Goal: Information Seeking & Learning: Learn about a topic

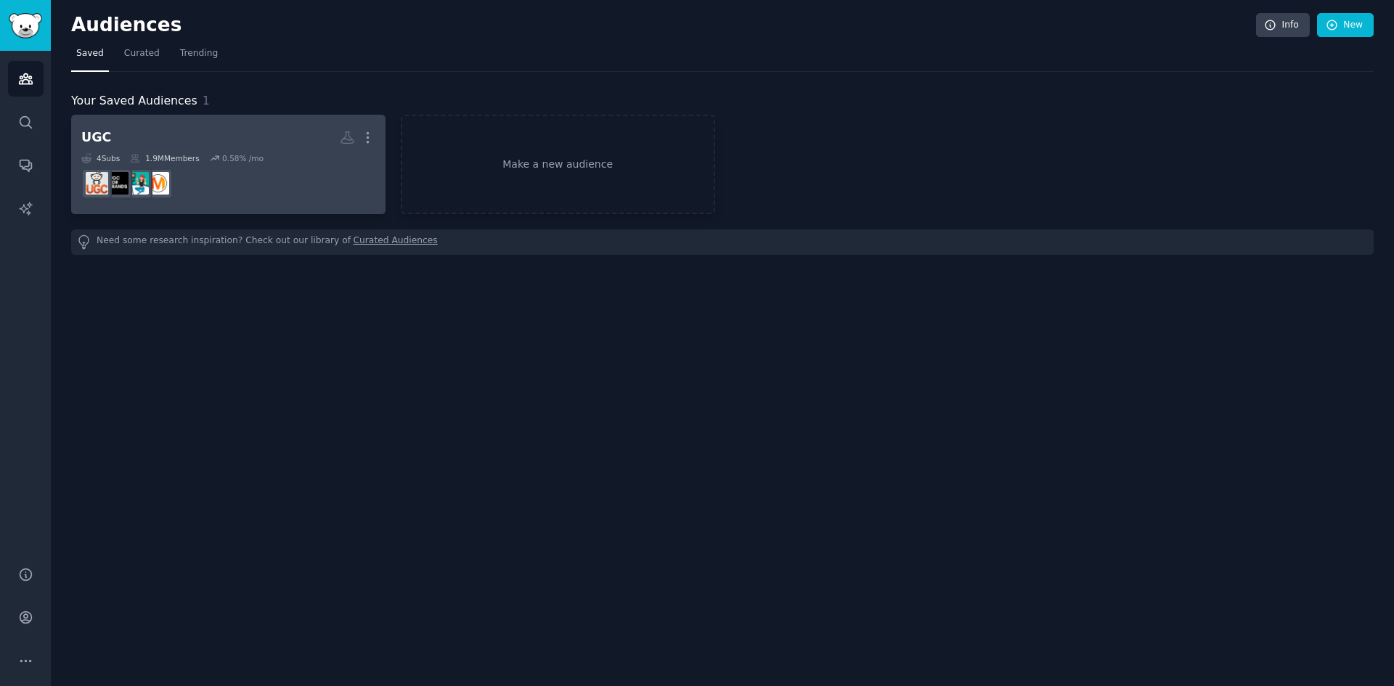
click at [240, 187] on dd at bounding box center [228, 183] width 294 height 41
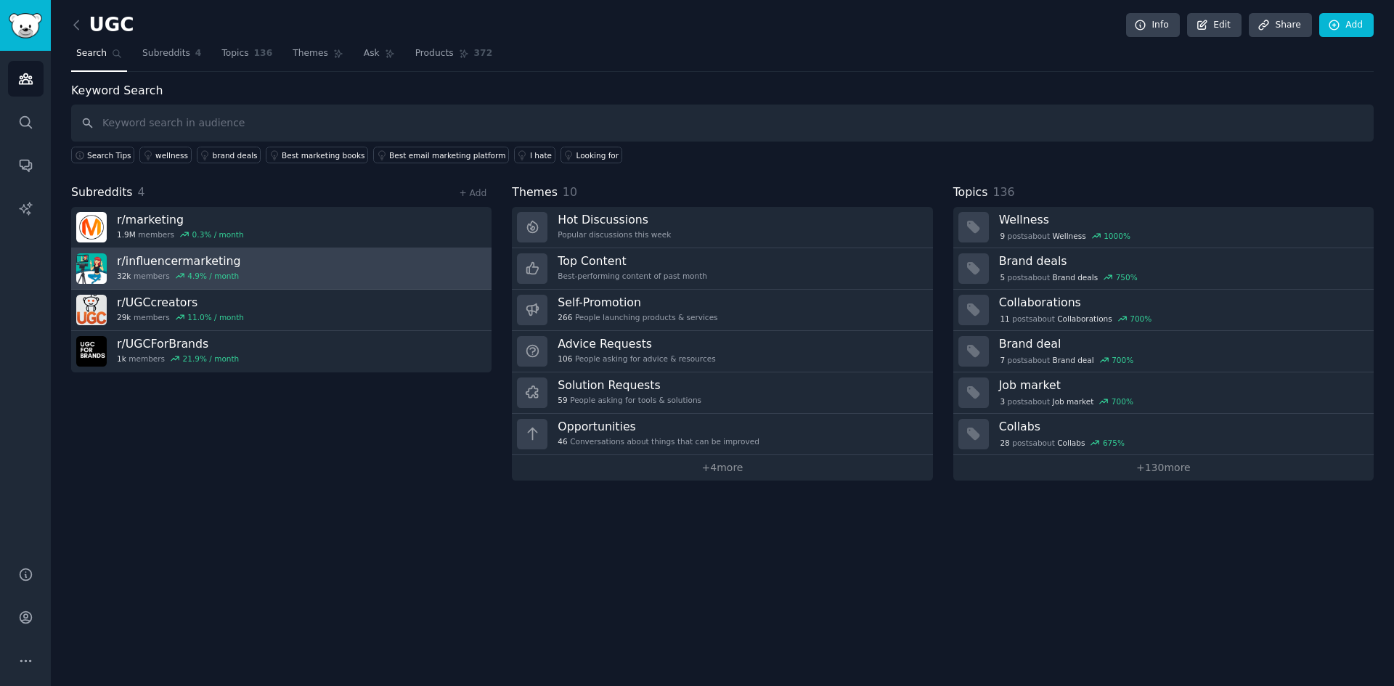
click at [272, 264] on link "r/ influencermarketing 32k members 4.9 % / month" at bounding box center [281, 268] width 420 height 41
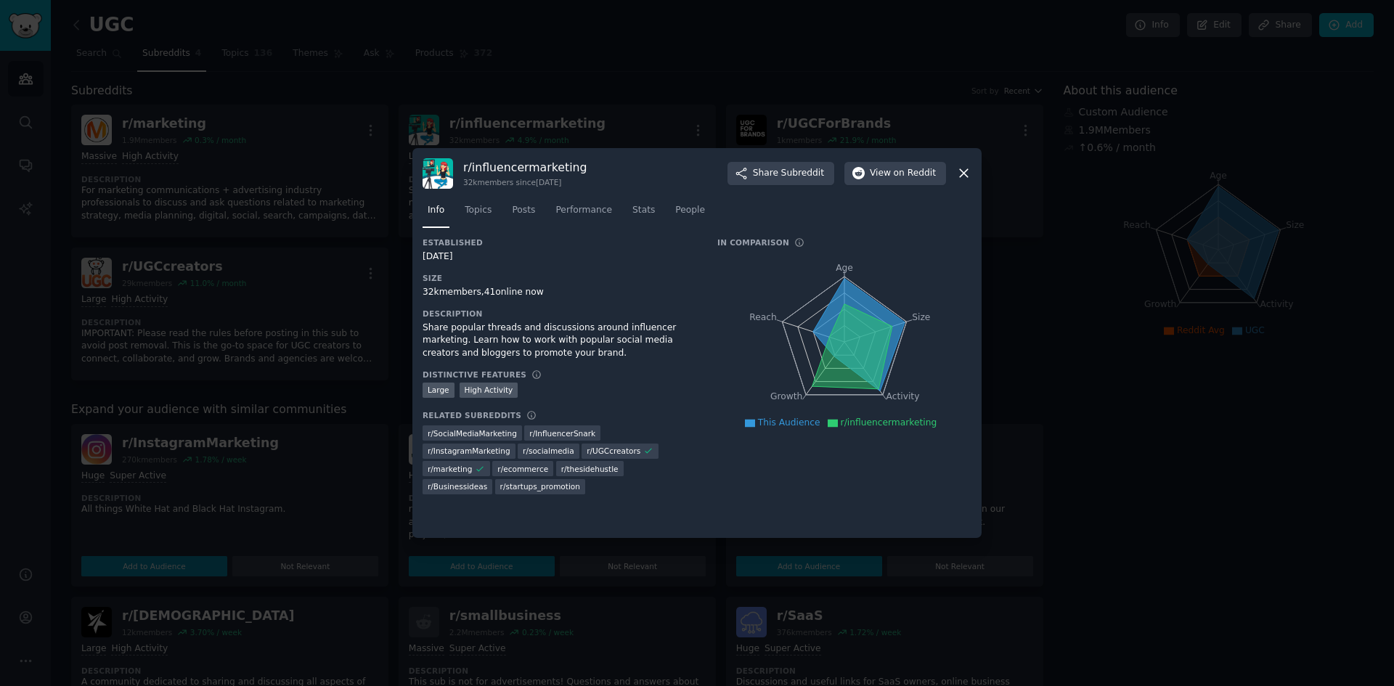
drag, startPoint x: 845, startPoint y: 316, endPoint x: 858, endPoint y: 341, distance: 28.6
click at [858, 341] on icon "Age Size Activity Growth Reach" at bounding box center [844, 342] width 254 height 183
click at [959, 264] on icon "Age Size Activity Growth Reach" at bounding box center [844, 342] width 254 height 183
drag, startPoint x: 430, startPoint y: 288, endPoint x: 539, endPoint y: 333, distance: 117.9
click at [539, 333] on div "Established [DATE] Size 32k members, 41 online now Description Share popular th…" at bounding box center [560, 370] width 275 height 267
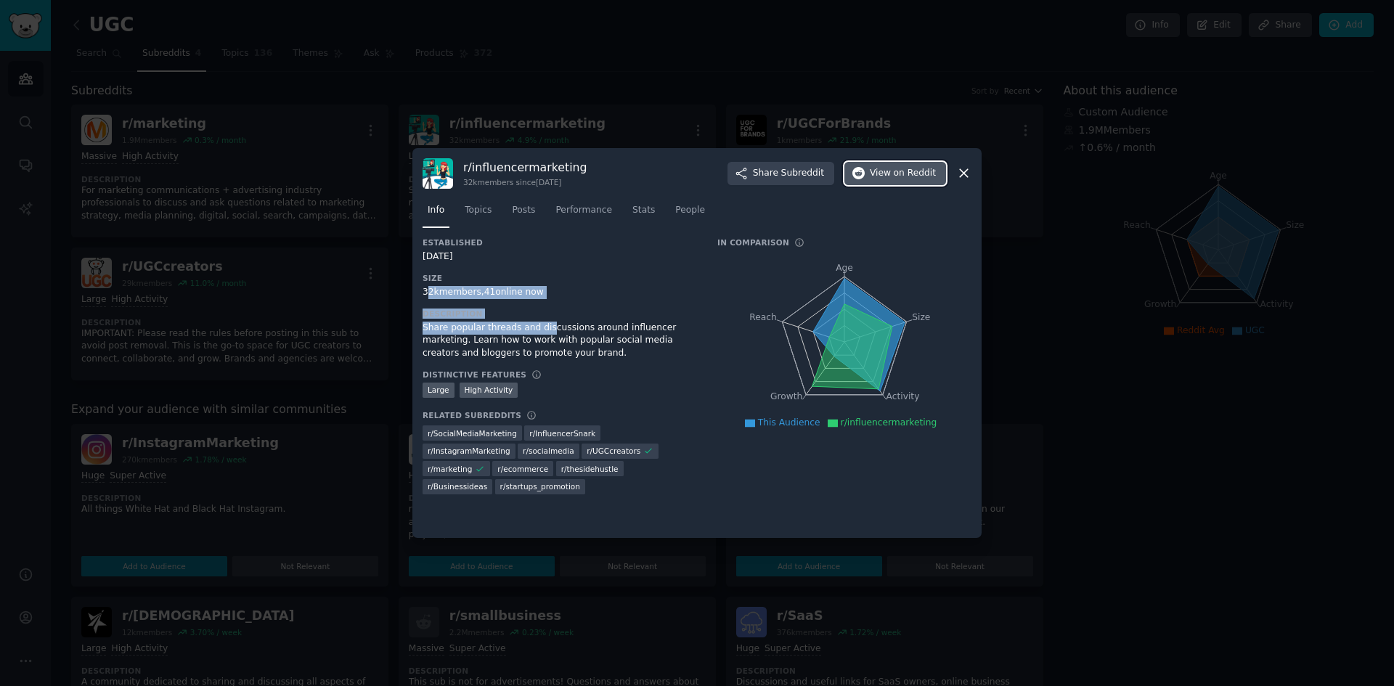
click at [925, 174] on span "on Reddit" at bounding box center [915, 173] width 42 height 13
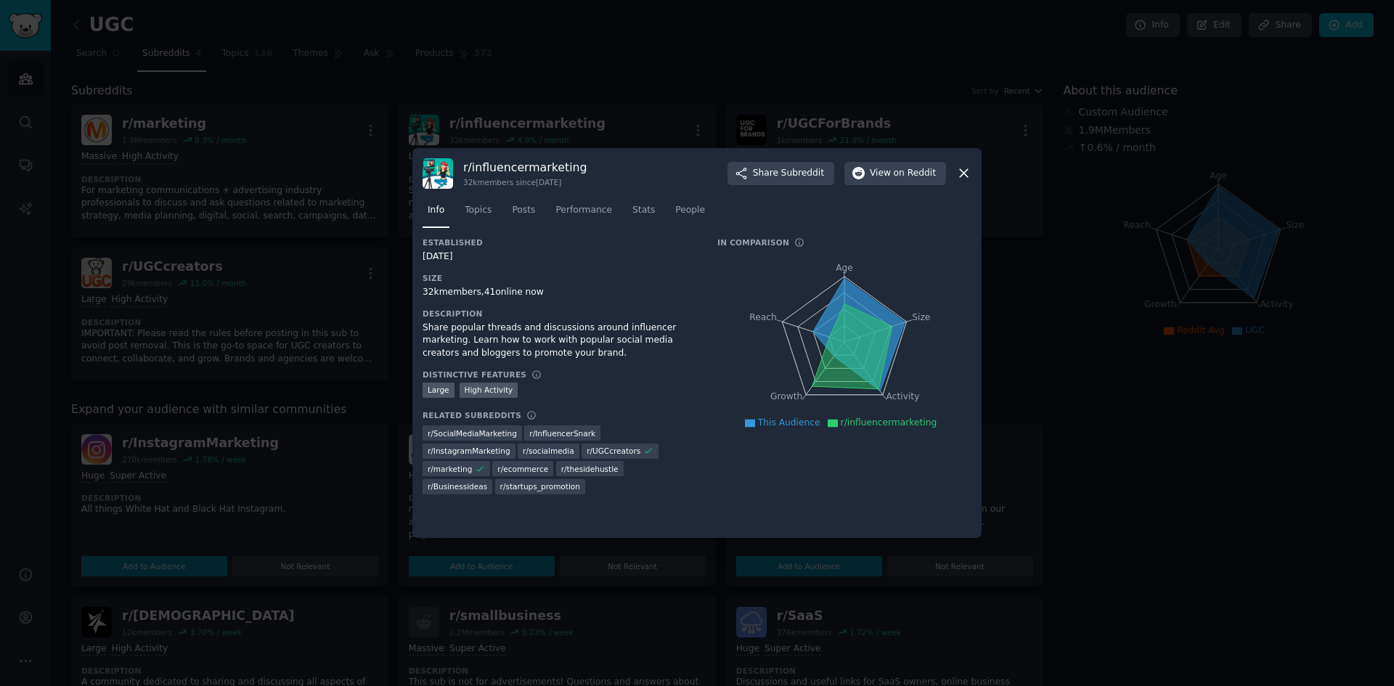
click at [1108, 447] on div at bounding box center [697, 343] width 1394 height 686
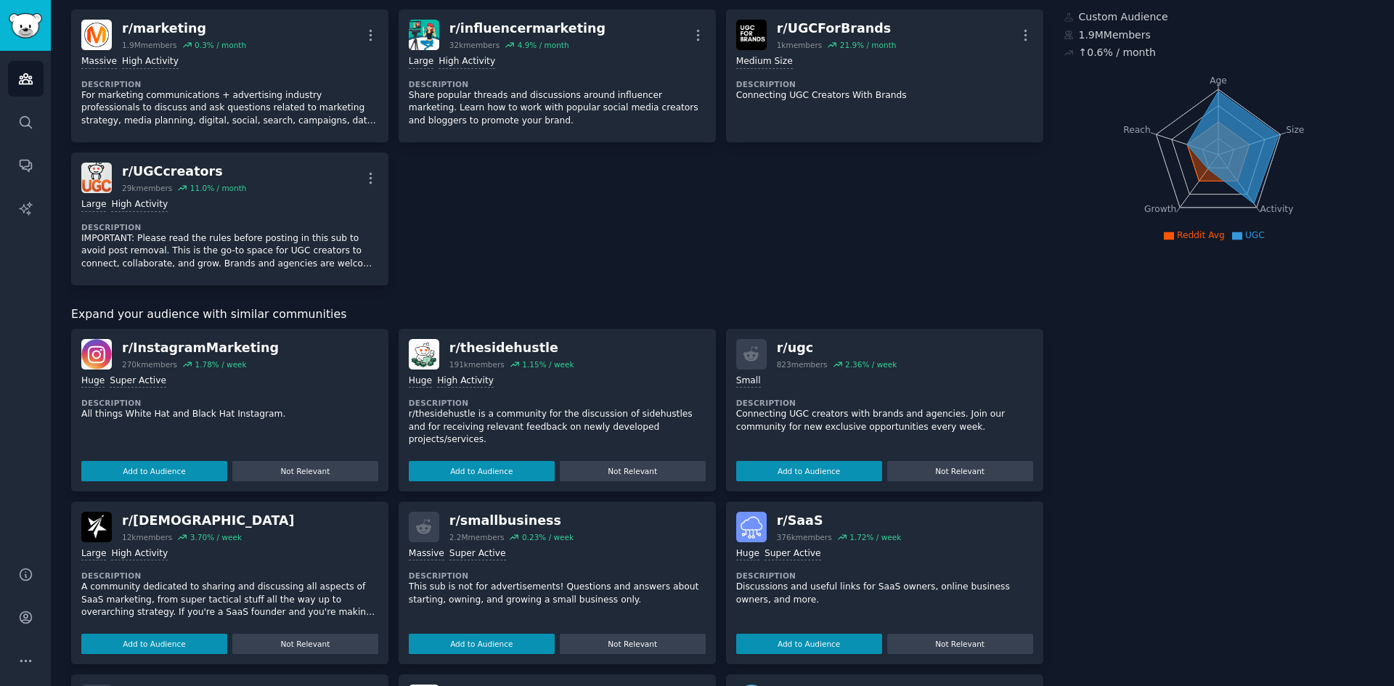
scroll to position [290, 0]
